Goal: Communication & Community: Answer question/provide support

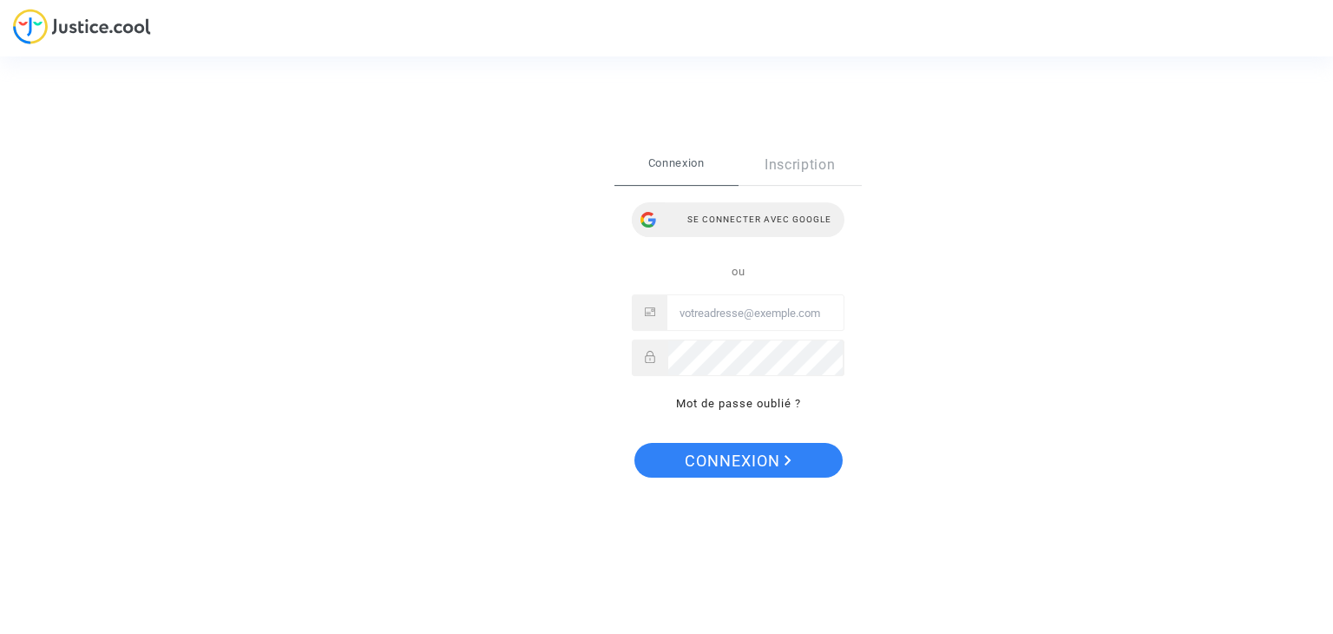
click at [716, 218] on div "Se connecter avec Google" at bounding box center [738, 219] width 213 height 35
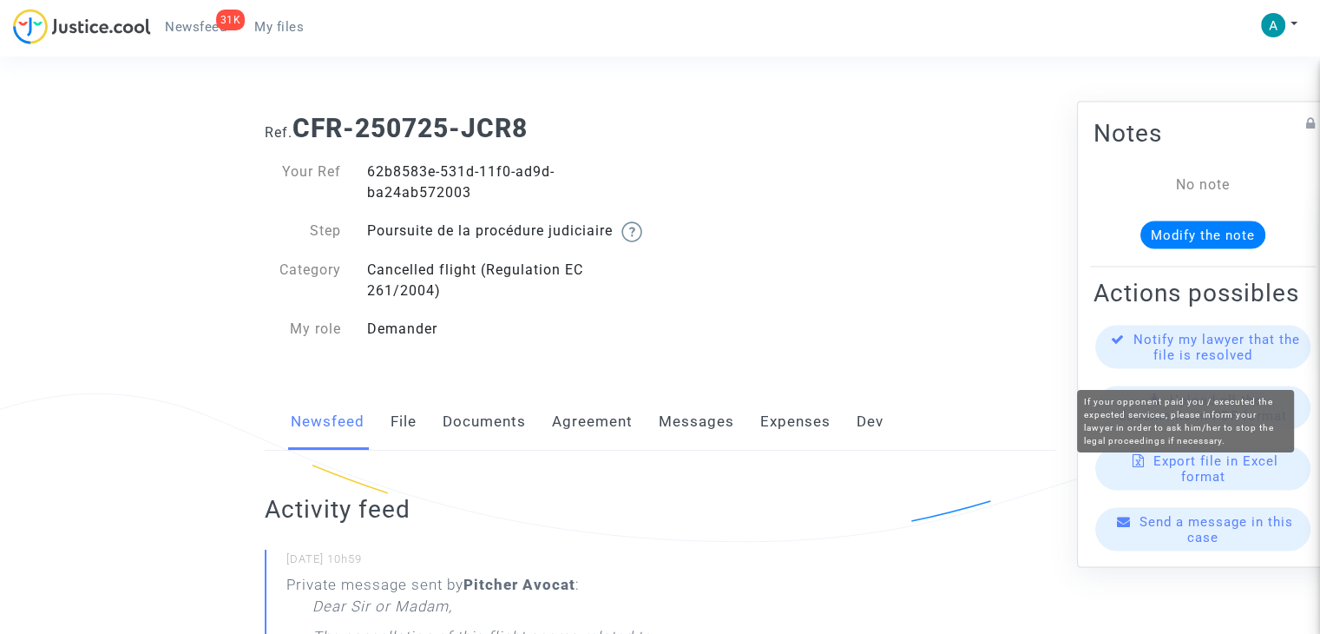
click at [1256, 363] on span "Notify my lawyer that the file is resolved" at bounding box center [1217, 347] width 167 height 31
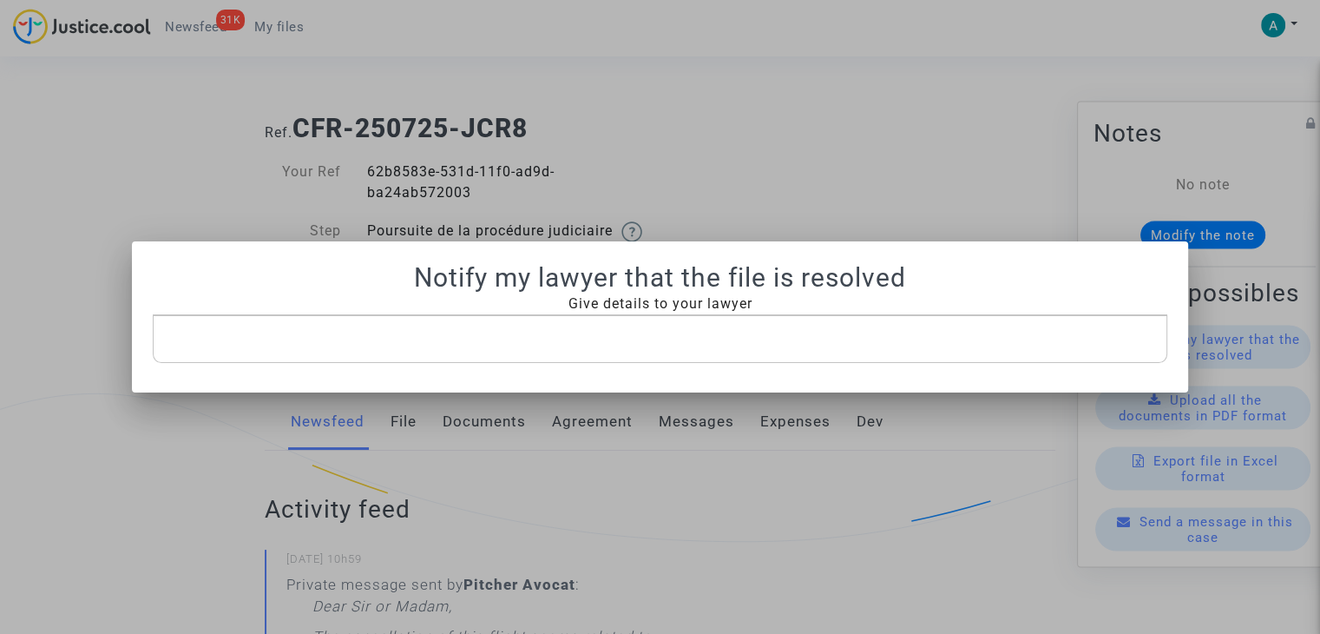
click at [648, 309] on span "Give details to your lawyer" at bounding box center [660, 303] width 184 height 16
click at [640, 352] on div "Rich Text Editor, main" at bounding box center [660, 339] width 1015 height 49
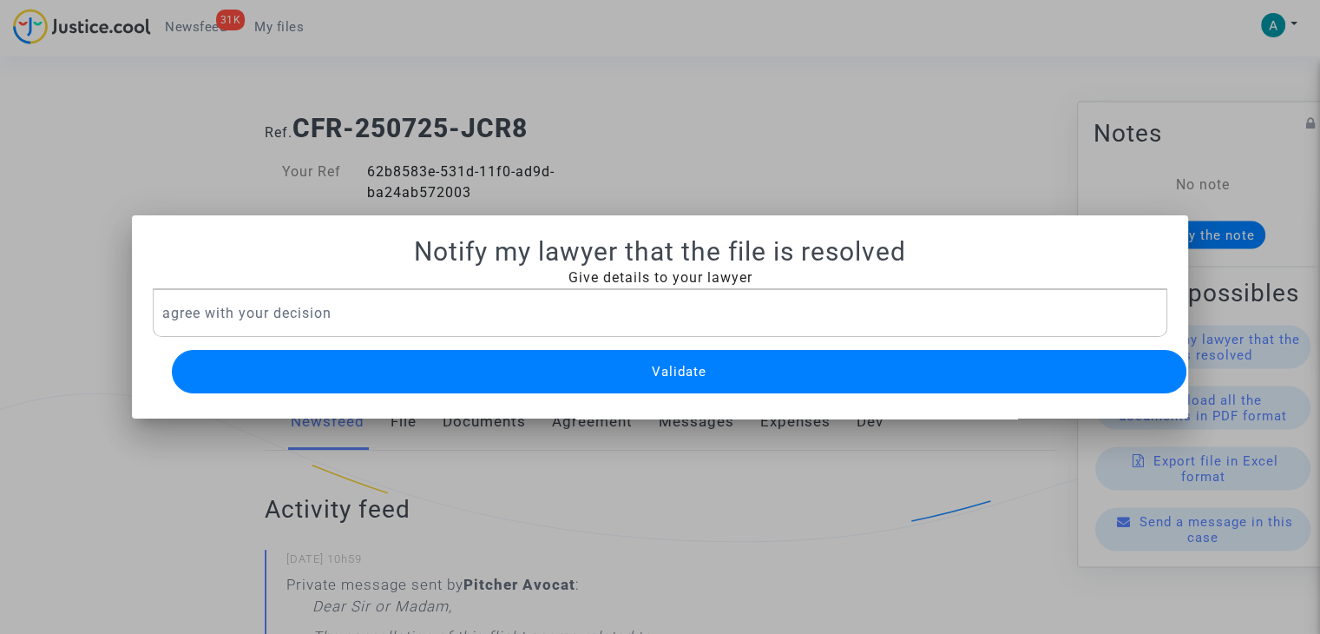
click at [680, 364] on span "Validate" at bounding box center [679, 372] width 55 height 16
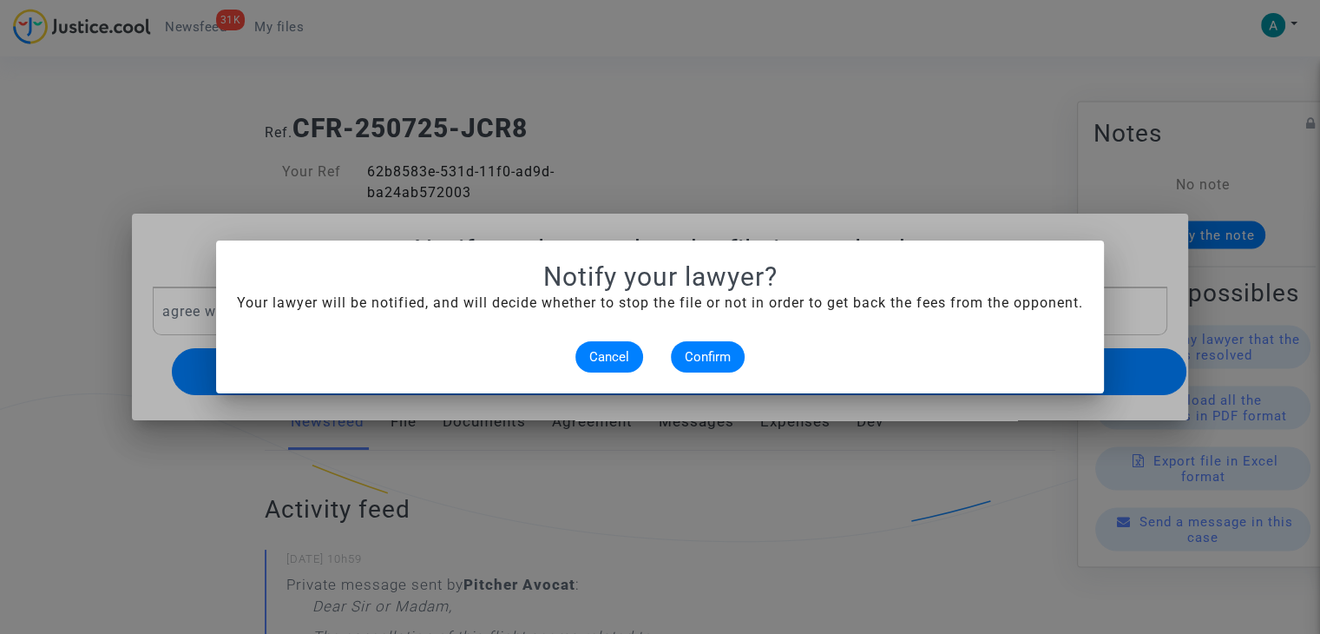
click at [742, 341] on div "Cancel Confirm" at bounding box center [660, 356] width 846 height 31
click at [726, 349] on span "Confirm" at bounding box center [708, 357] width 46 height 16
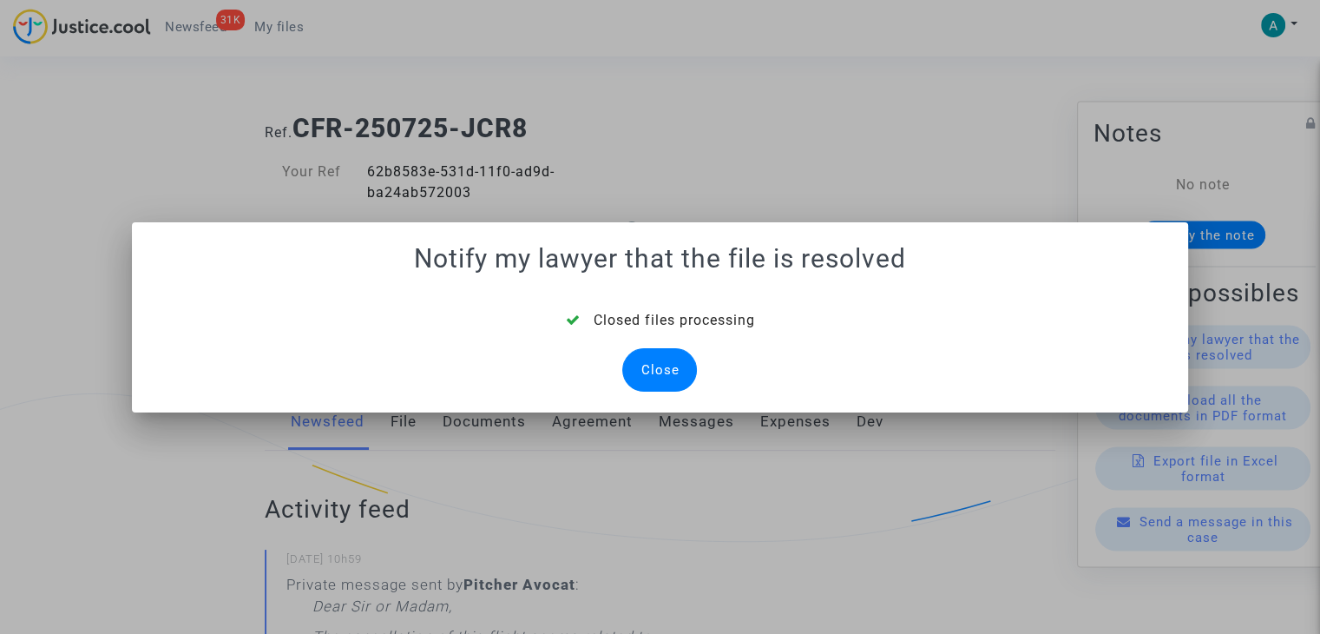
click at [664, 369] on div "Close" at bounding box center [659, 369] width 75 height 43
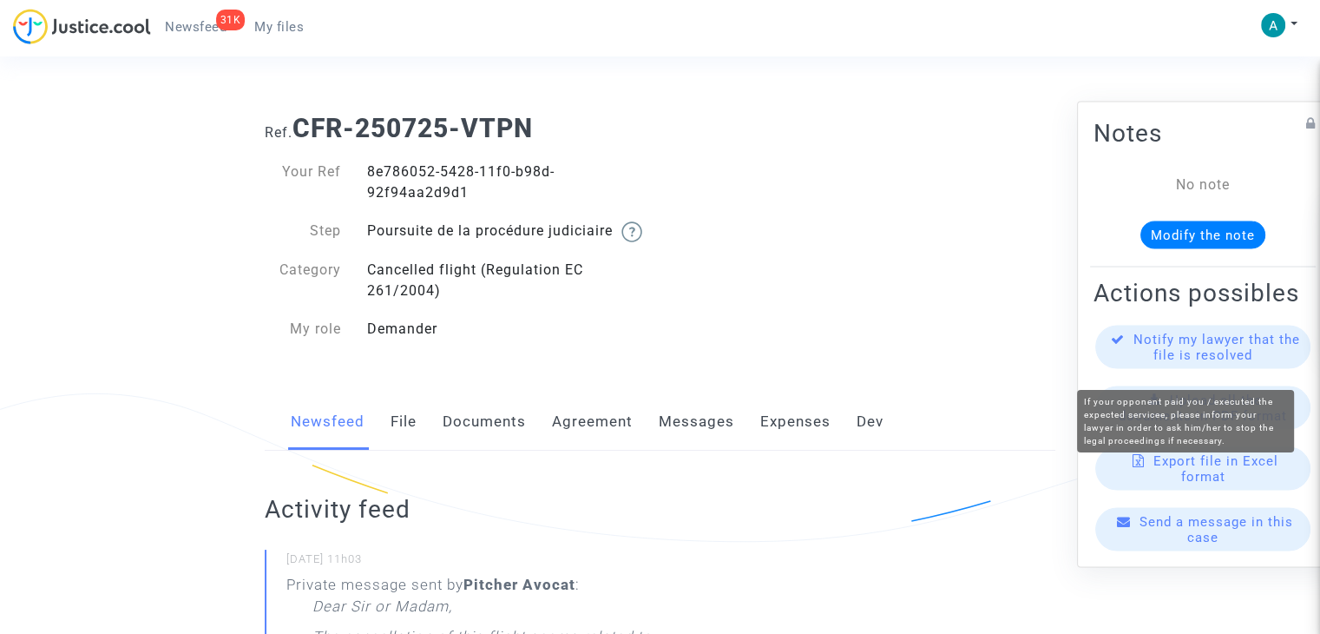
click at [1237, 363] on span "Notify my lawyer that the file is resolved" at bounding box center [1217, 347] width 167 height 31
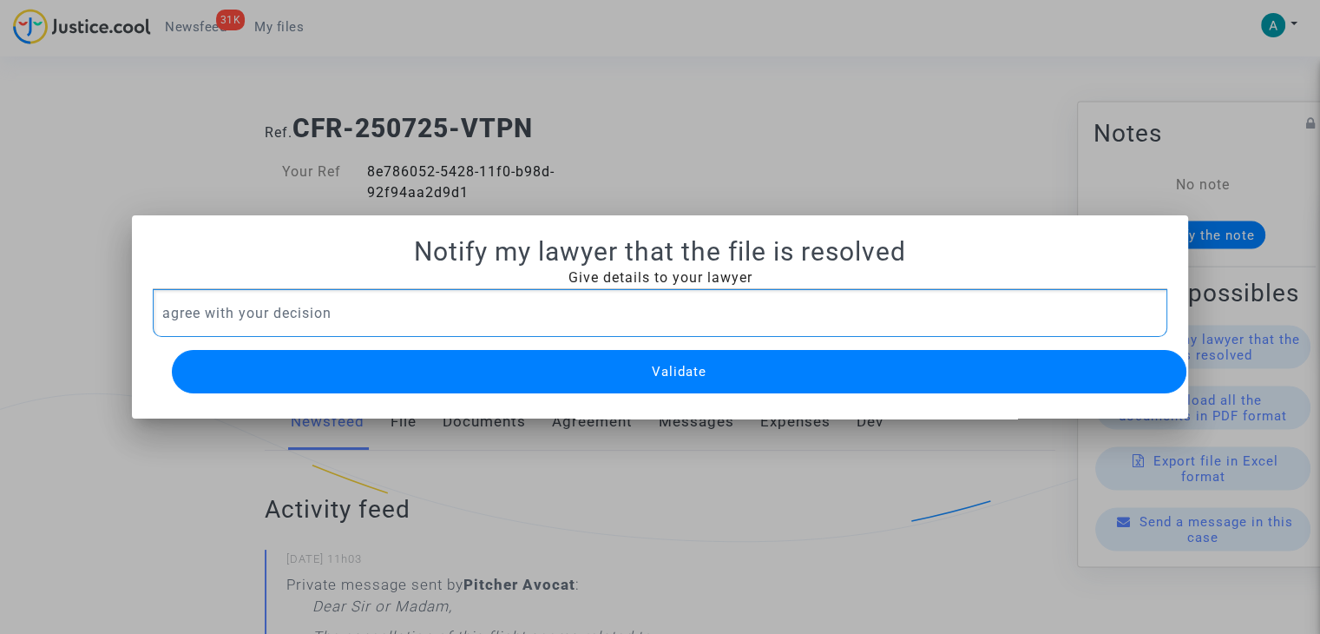
click at [260, 306] on p "agree with your decision" at bounding box center [660, 313] width 996 height 22
copy p "agree with your decision"
click at [716, 360] on button "Validate" at bounding box center [679, 371] width 1015 height 43
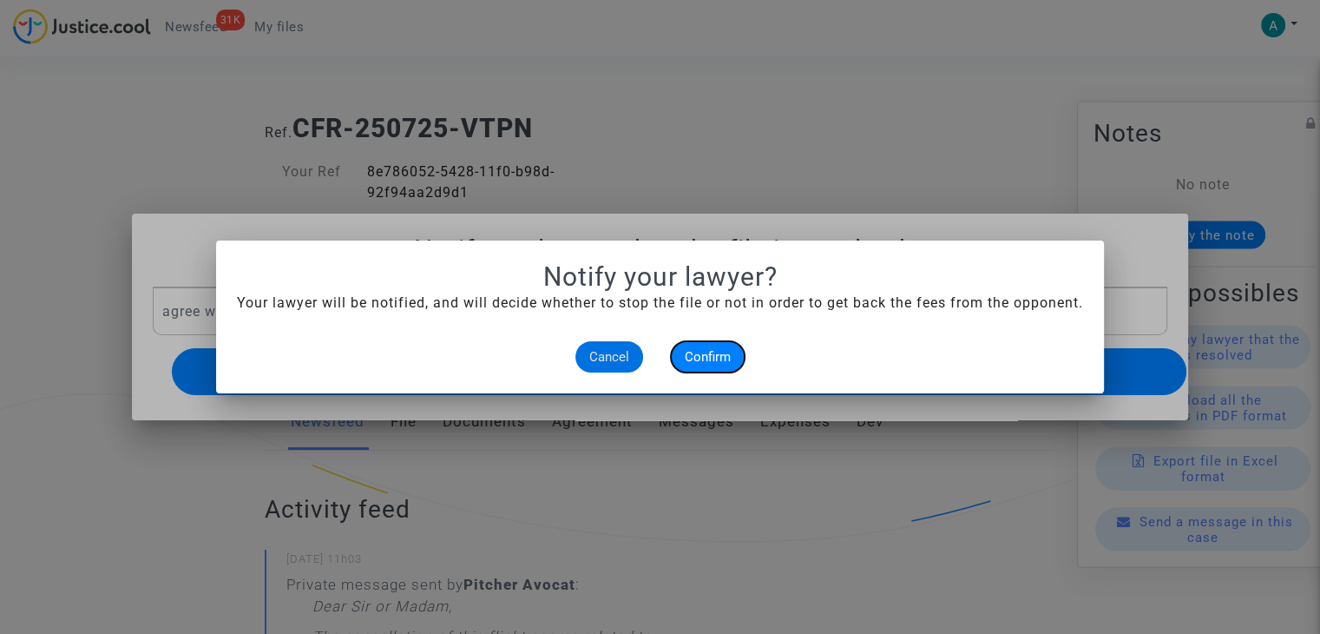
click at [714, 358] on span "Confirm" at bounding box center [708, 357] width 46 height 16
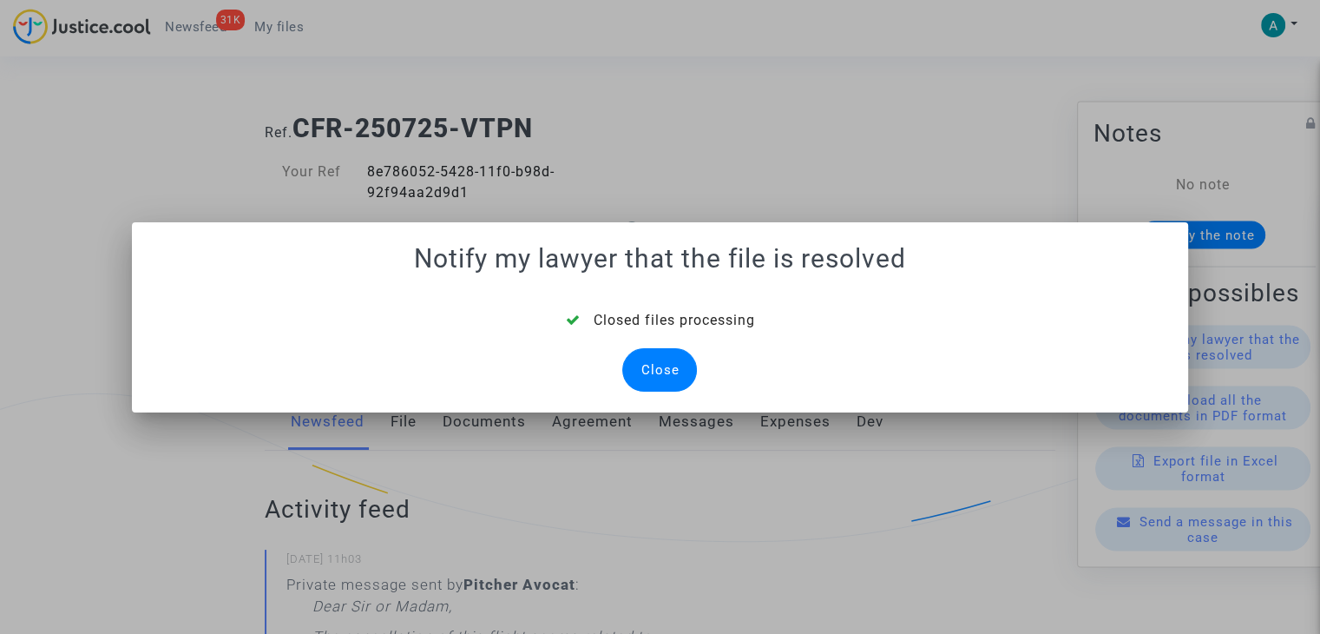
click at [647, 367] on div "Close" at bounding box center [659, 369] width 75 height 43
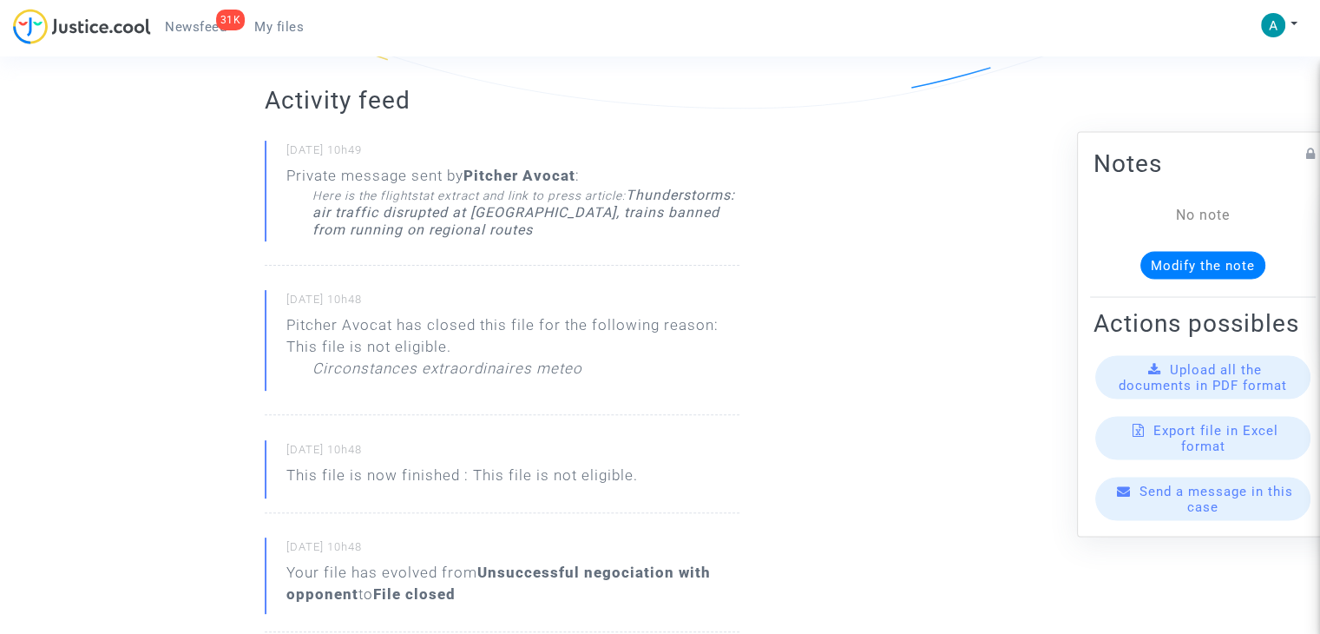
scroll to position [434, 0]
